Goal: Find contact information: Find contact information

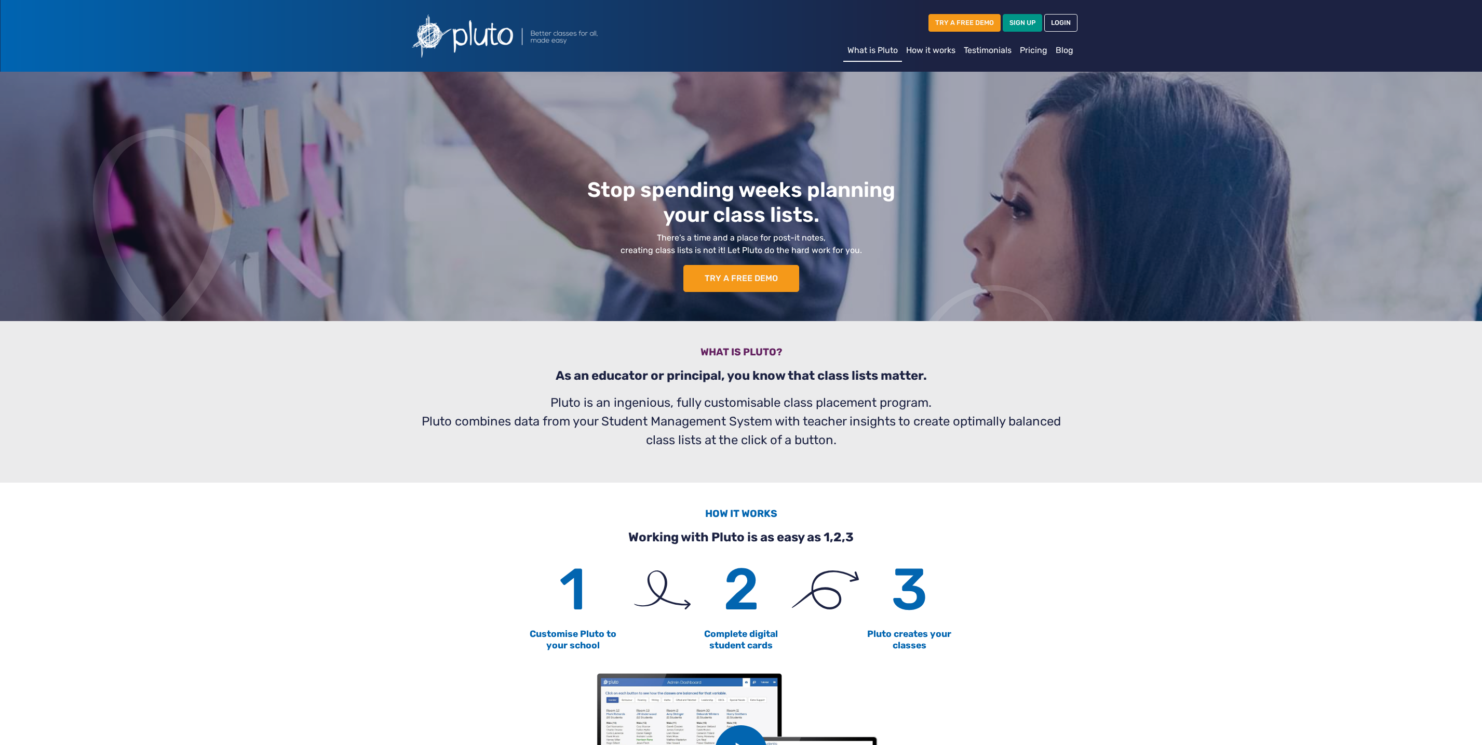
click at [1064, 18] on link "LOGIN" at bounding box center [1060, 22] width 33 height 17
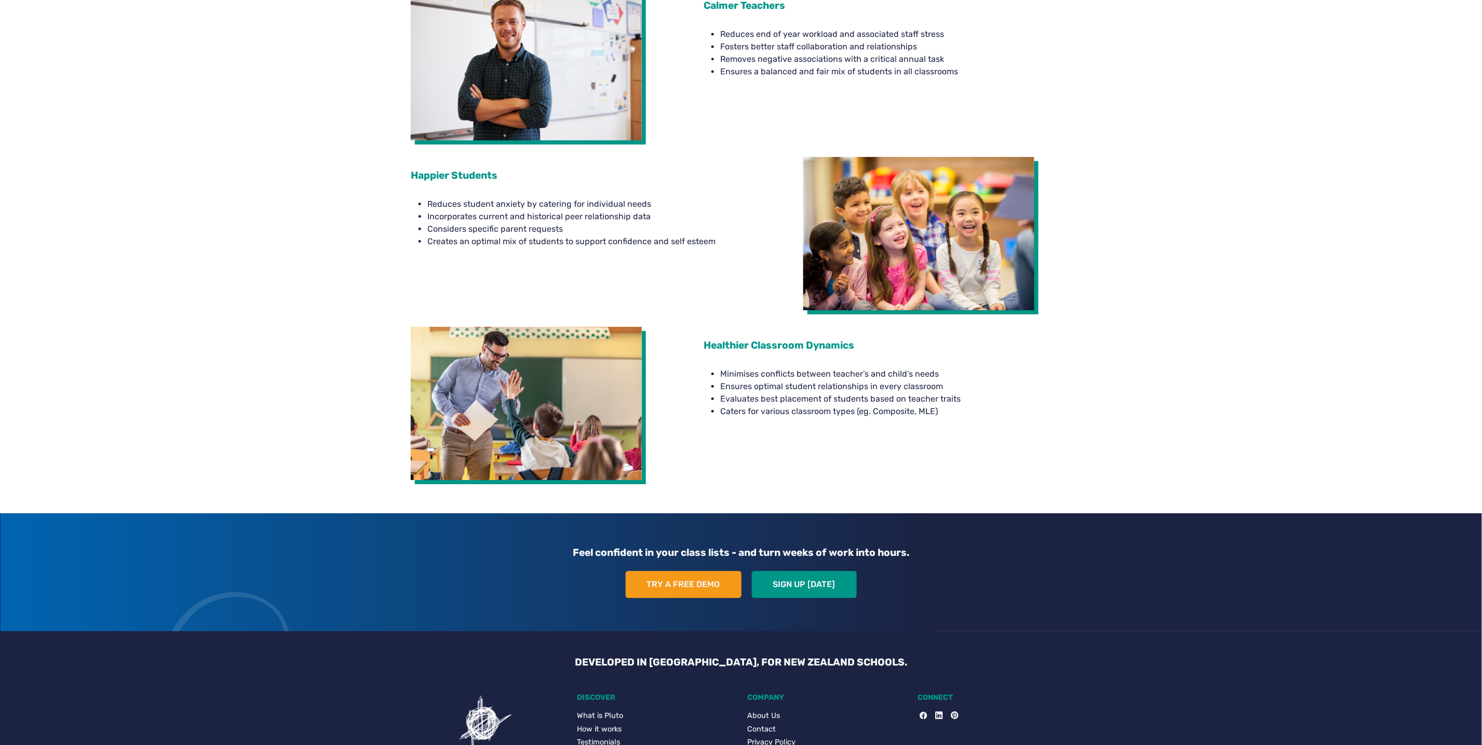
scroll to position [1677, 0]
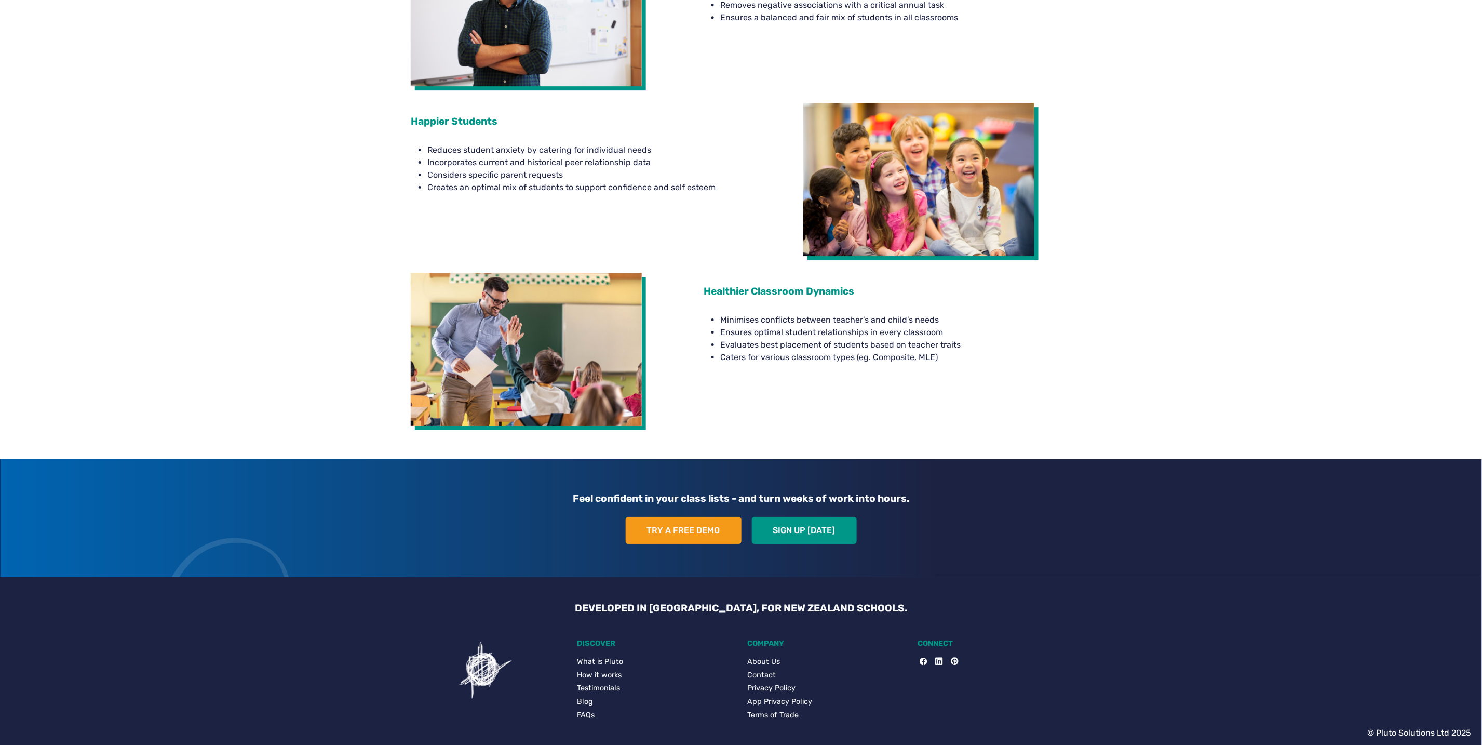
click at [770, 671] on link "Contact" at bounding box center [826, 674] width 158 height 11
